Goal: Task Accomplishment & Management: Use online tool/utility

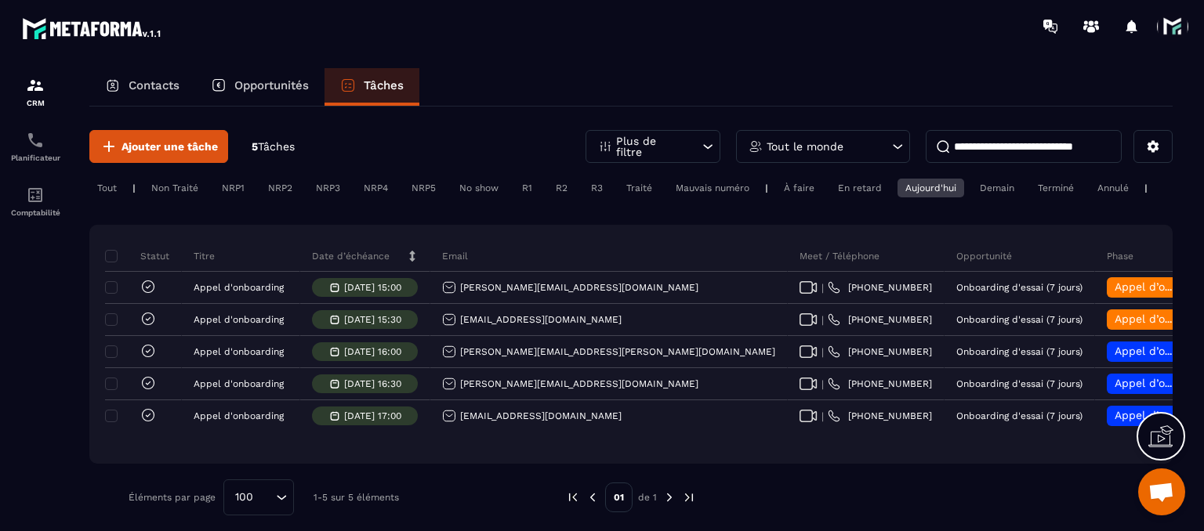
click at [214, 186] on div "Non Traité" at bounding box center [233, 188] width 38 height 19
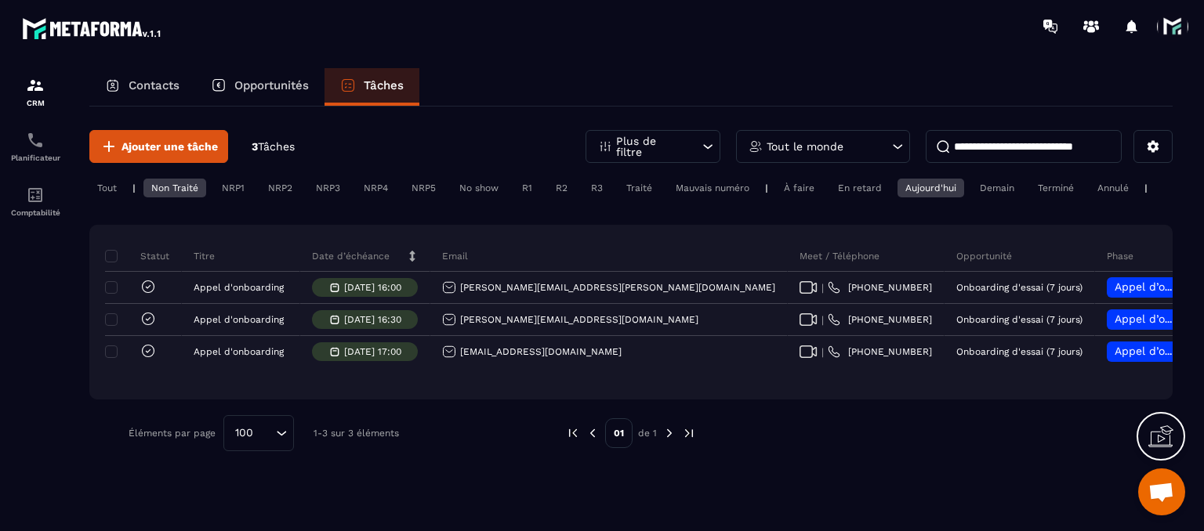
click at [190, 183] on div "Non Traité" at bounding box center [174, 188] width 63 height 19
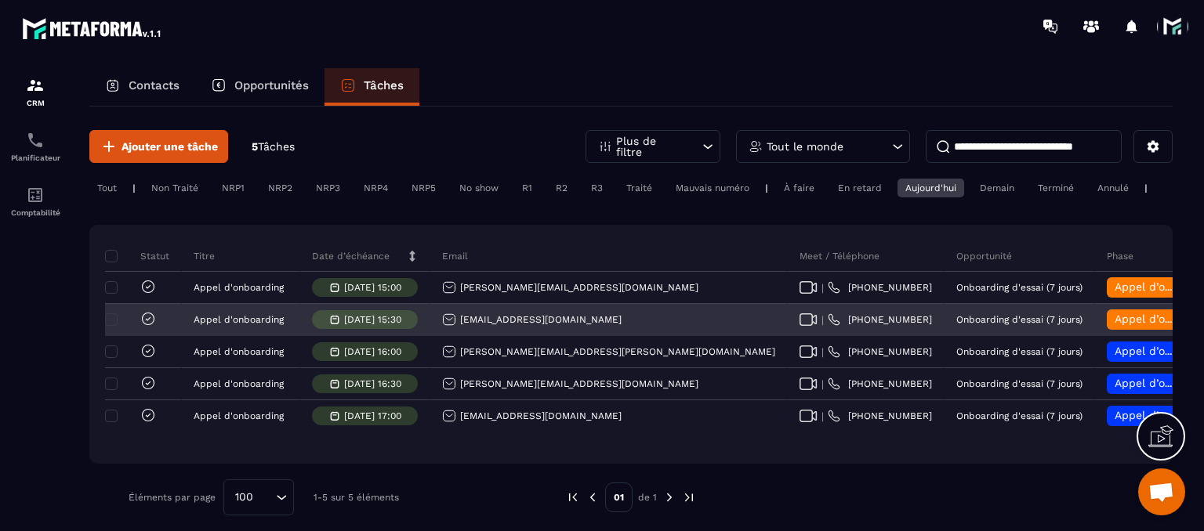
click at [515, 327] on div "[EMAIL_ADDRESS][DOMAIN_NAME]" at bounding box center [531, 320] width 179 height 14
